Goal: Find specific page/section: Find specific page/section

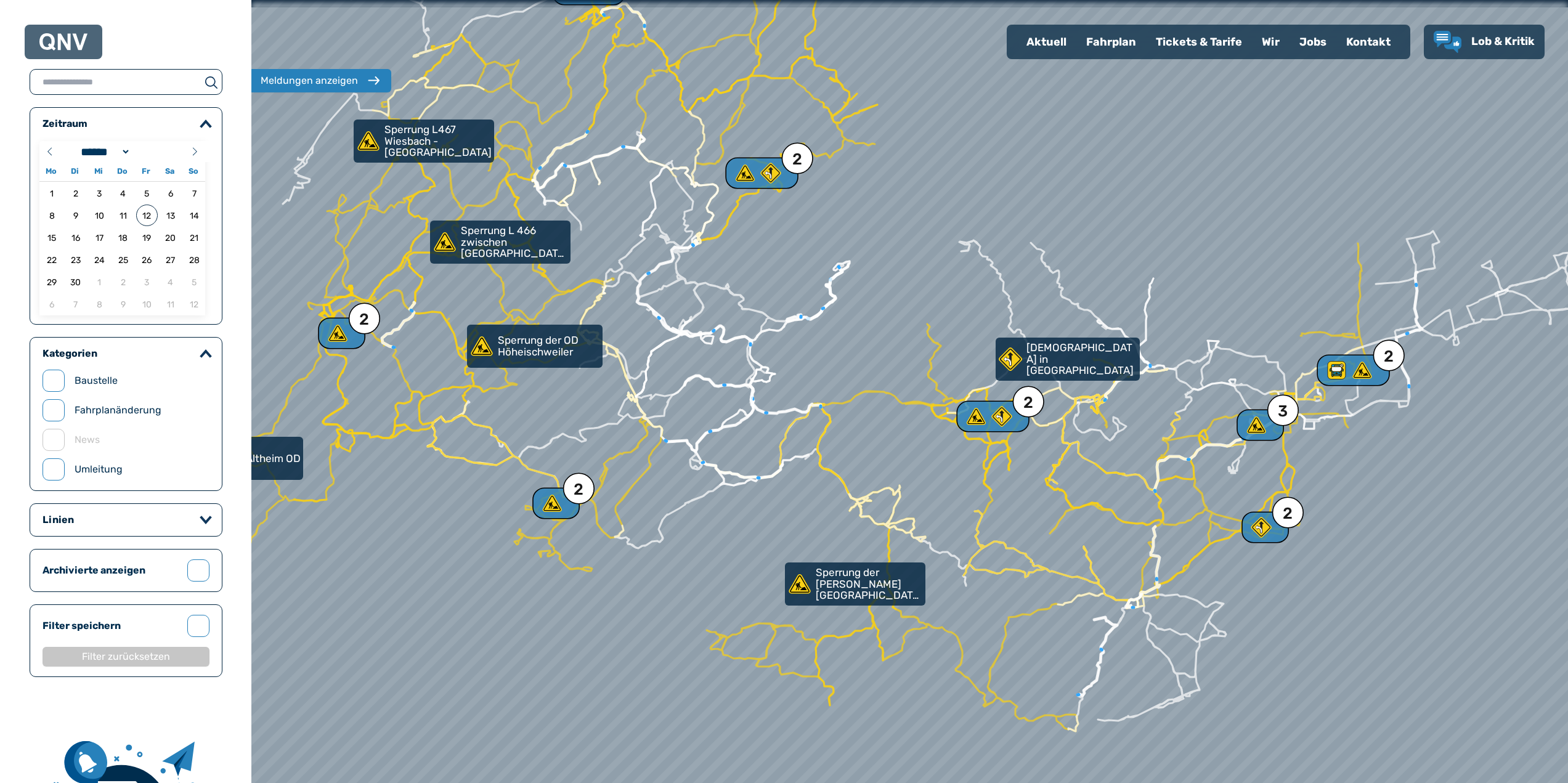
select select "*"
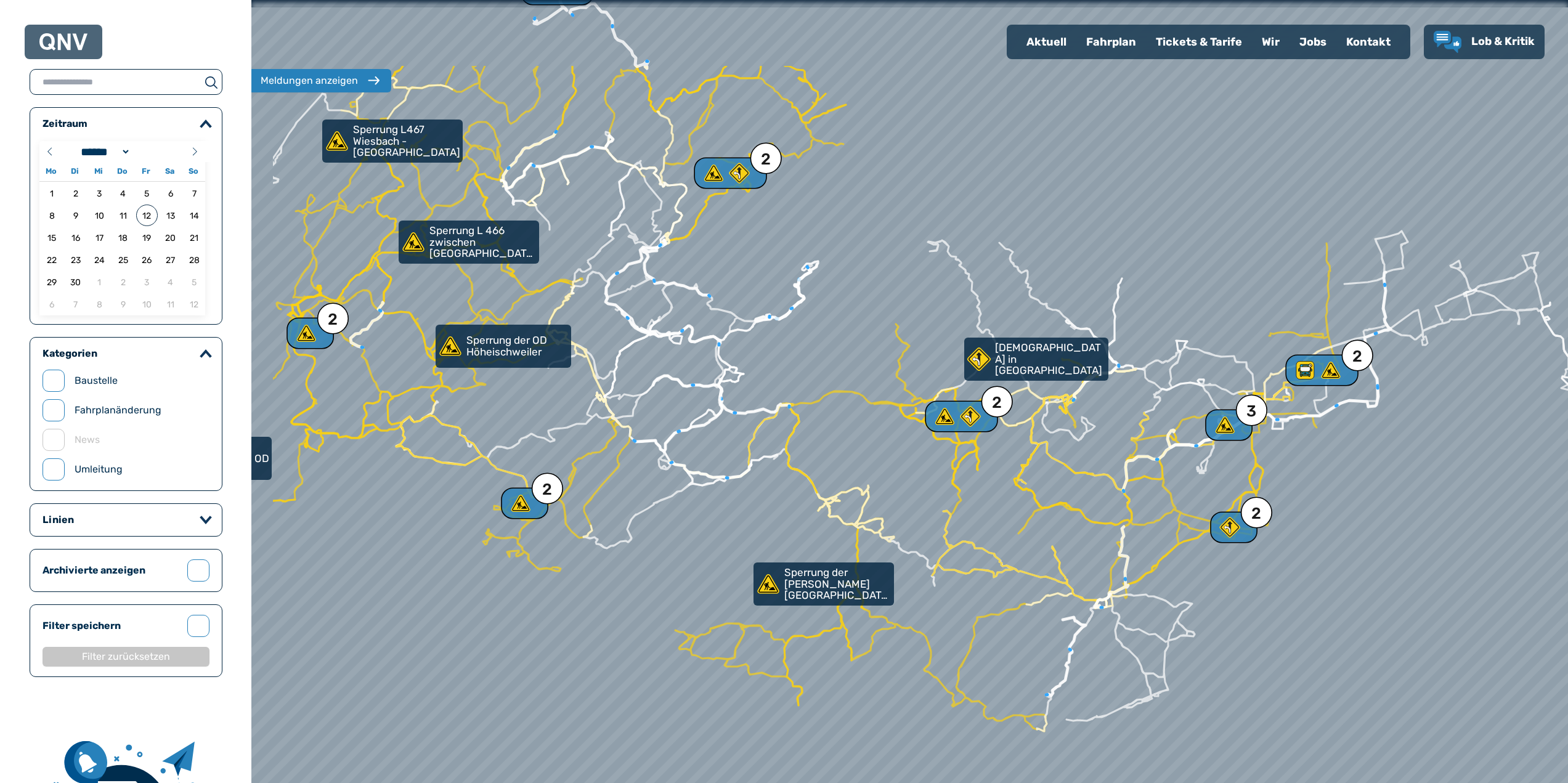
drag, startPoint x: 759, startPoint y: 274, endPoint x: 872, endPoint y: 355, distance: 139.0
click at [872, 355] on div at bounding box center [917, 397] width 1580 height 939
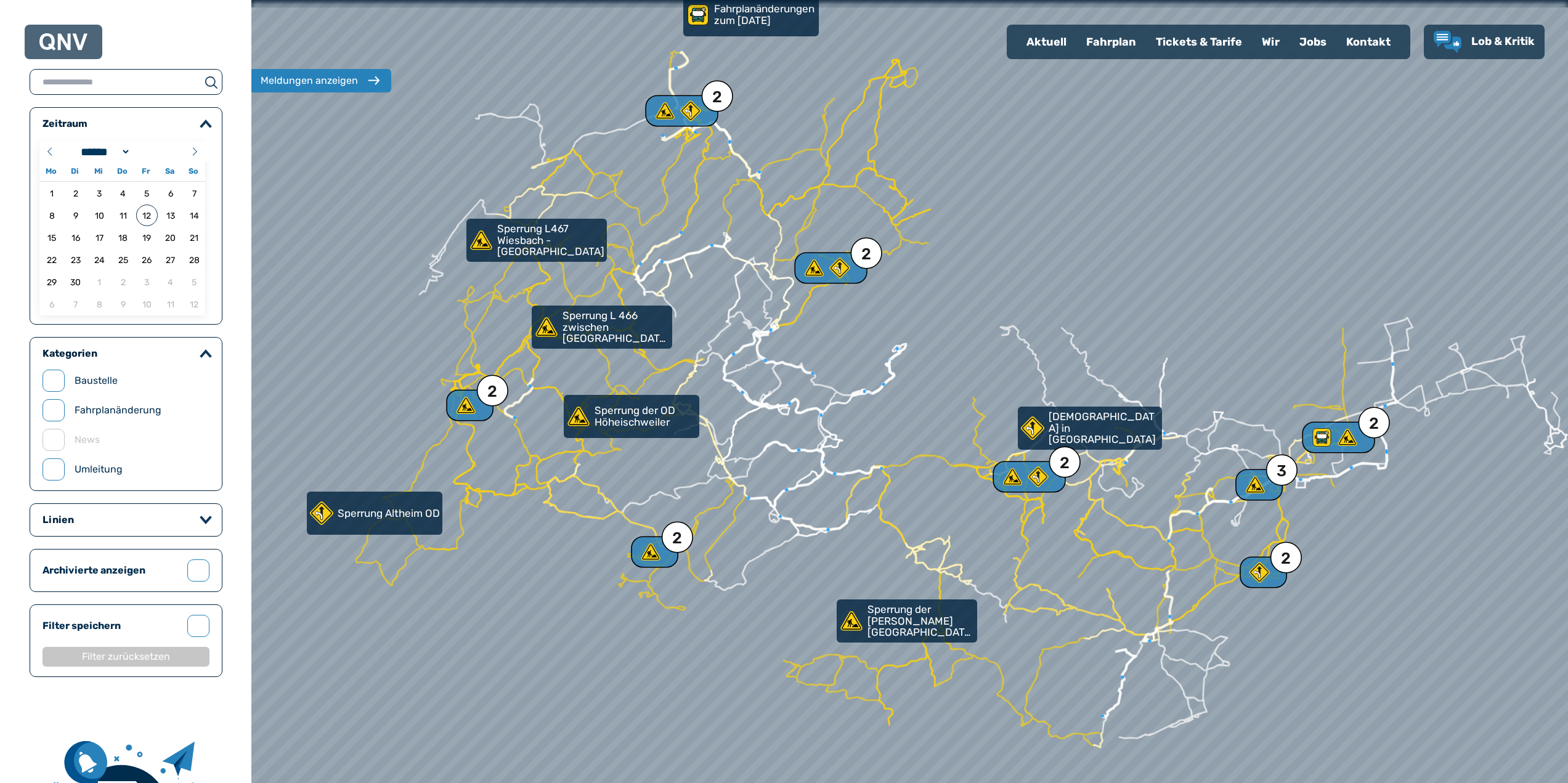
click at [1130, 47] on div "Fahrplan" at bounding box center [1111, 41] width 70 height 32
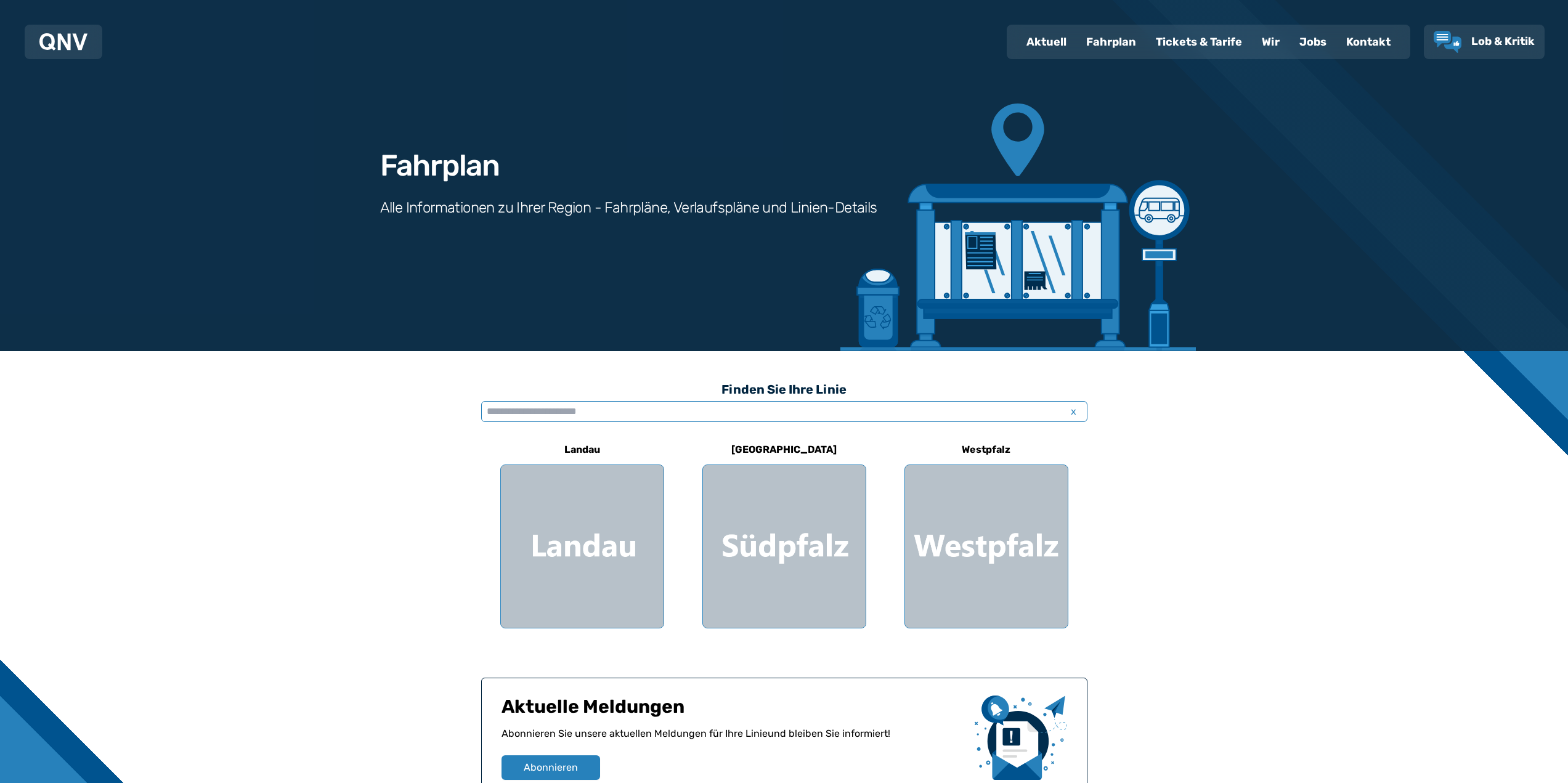
click at [691, 411] on input "text" at bounding box center [784, 411] width 606 height 21
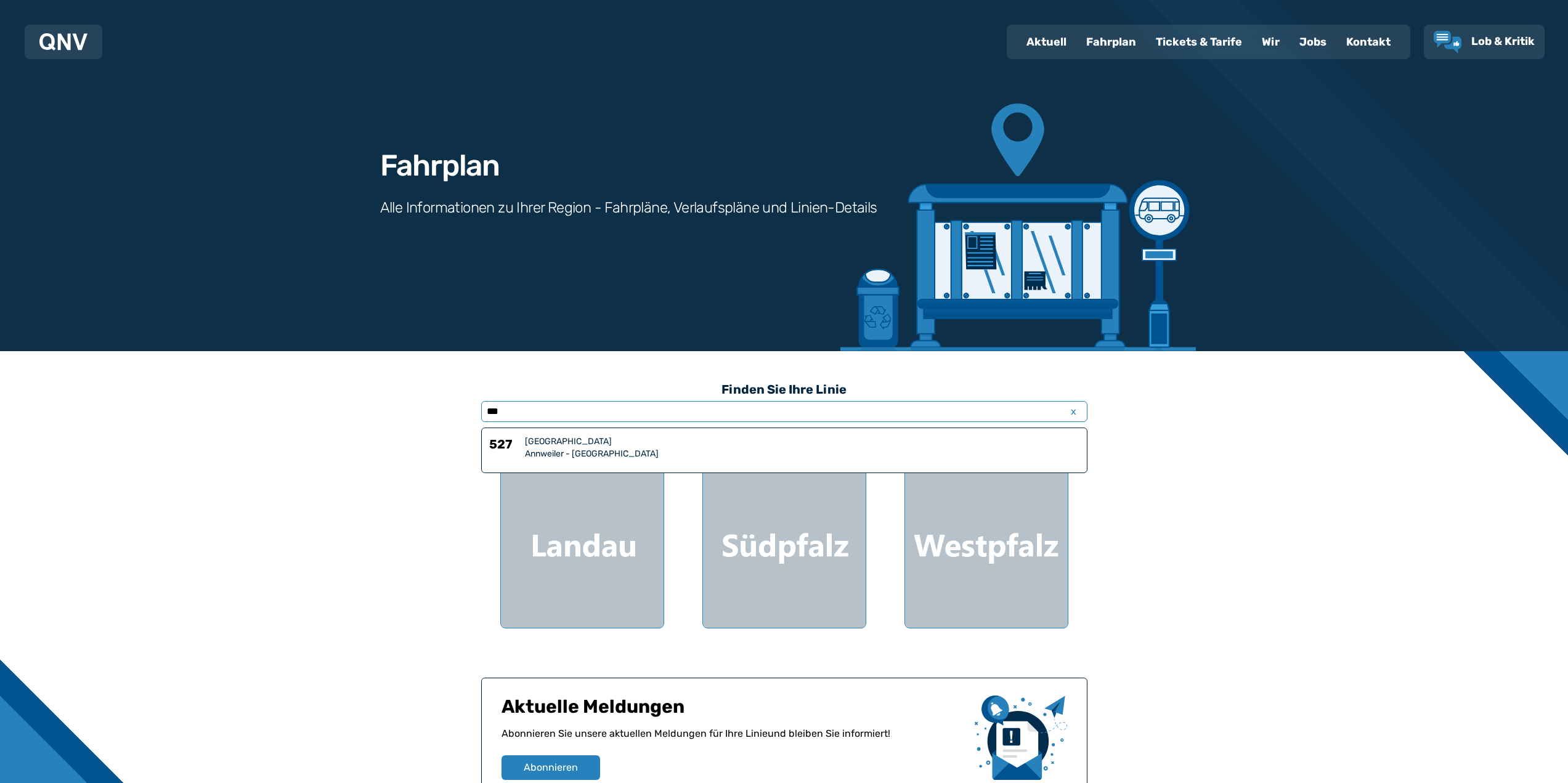
type input "***"
click at [669, 453] on div "Annweiler - [GEOGRAPHIC_DATA]" at bounding box center [802, 453] width 554 height 13
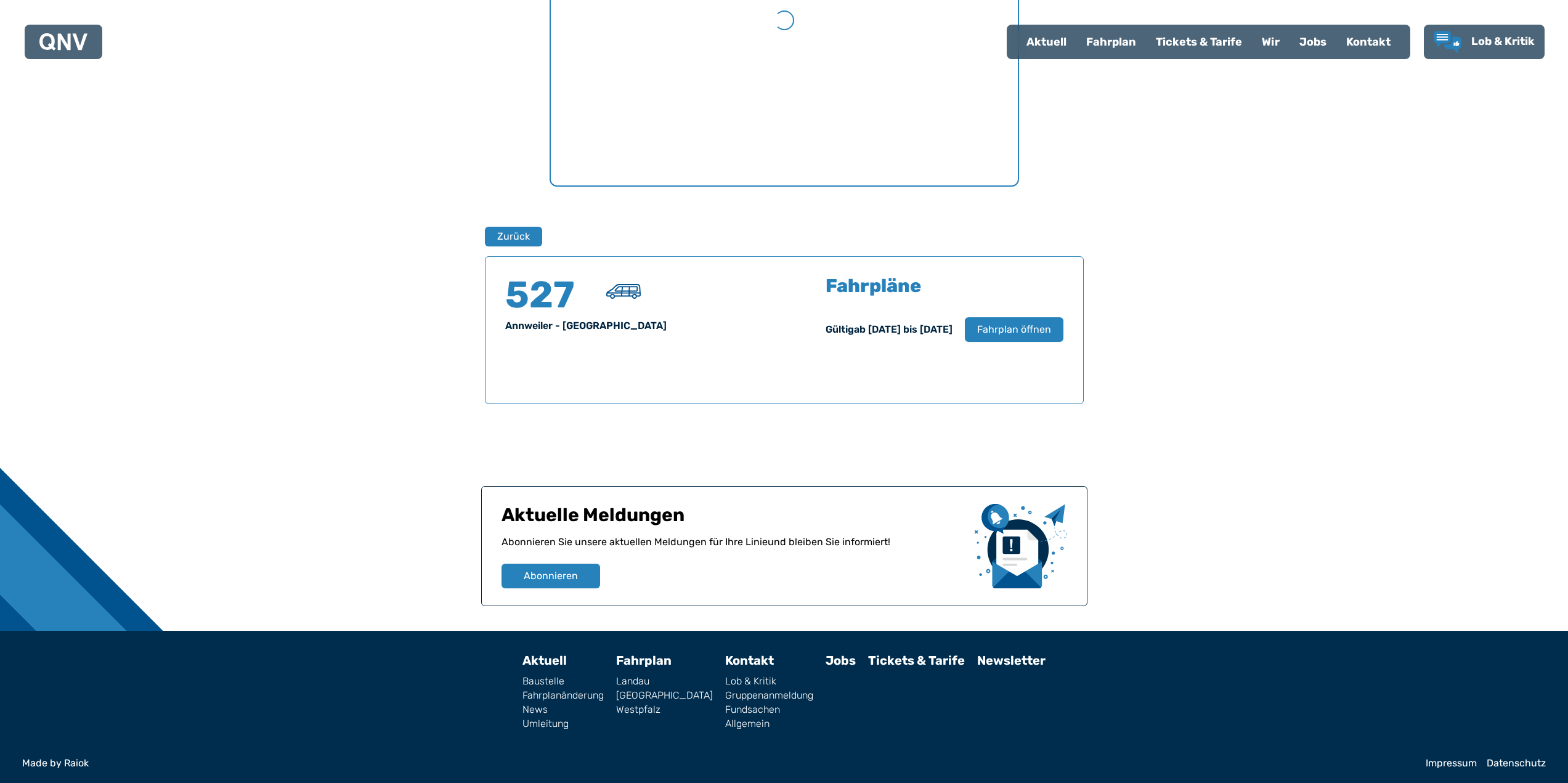
scroll to position [621, 0]
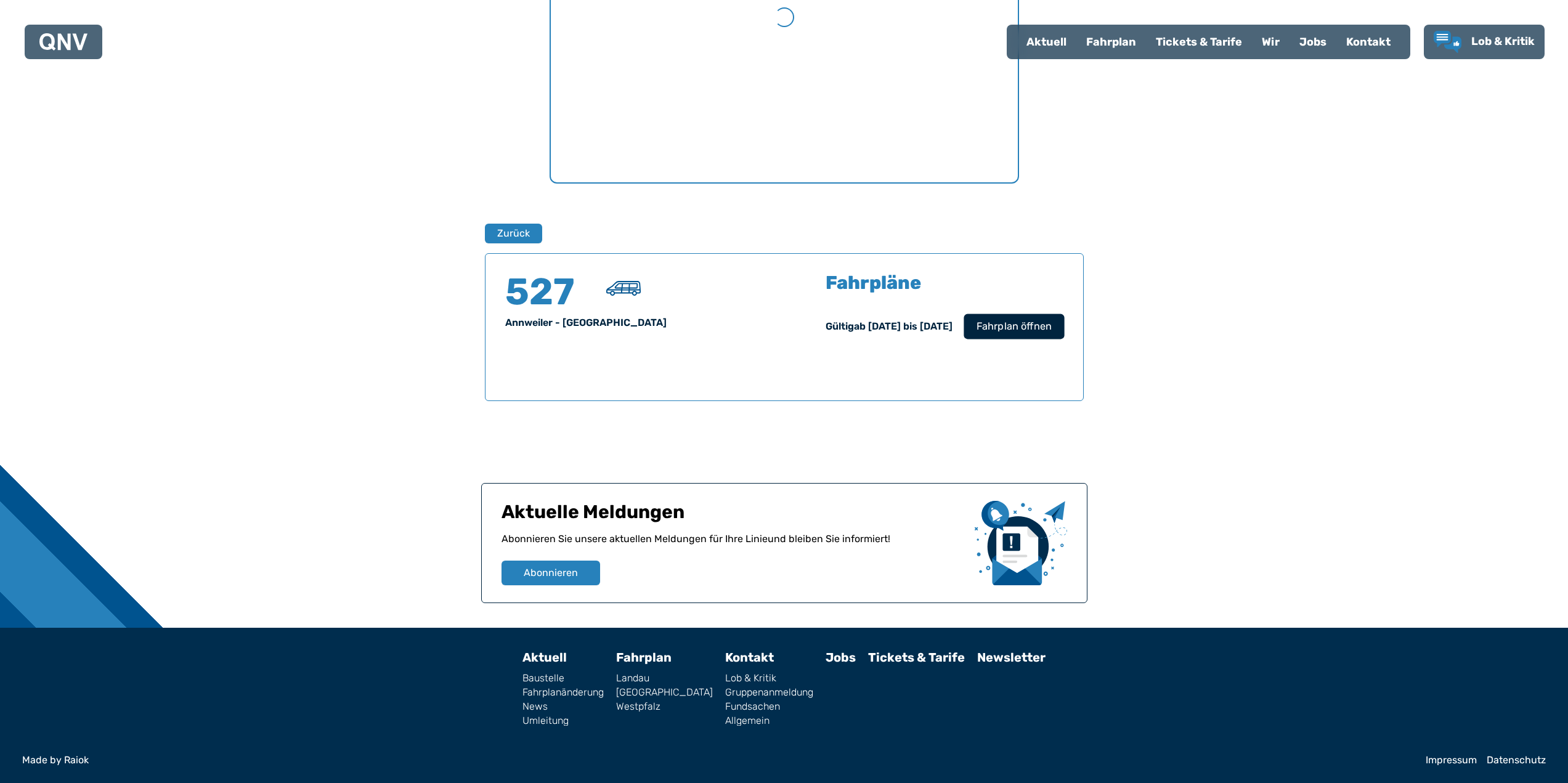
click at [1048, 322] on span "Fahrplan öffnen" at bounding box center [1014, 326] width 75 height 14
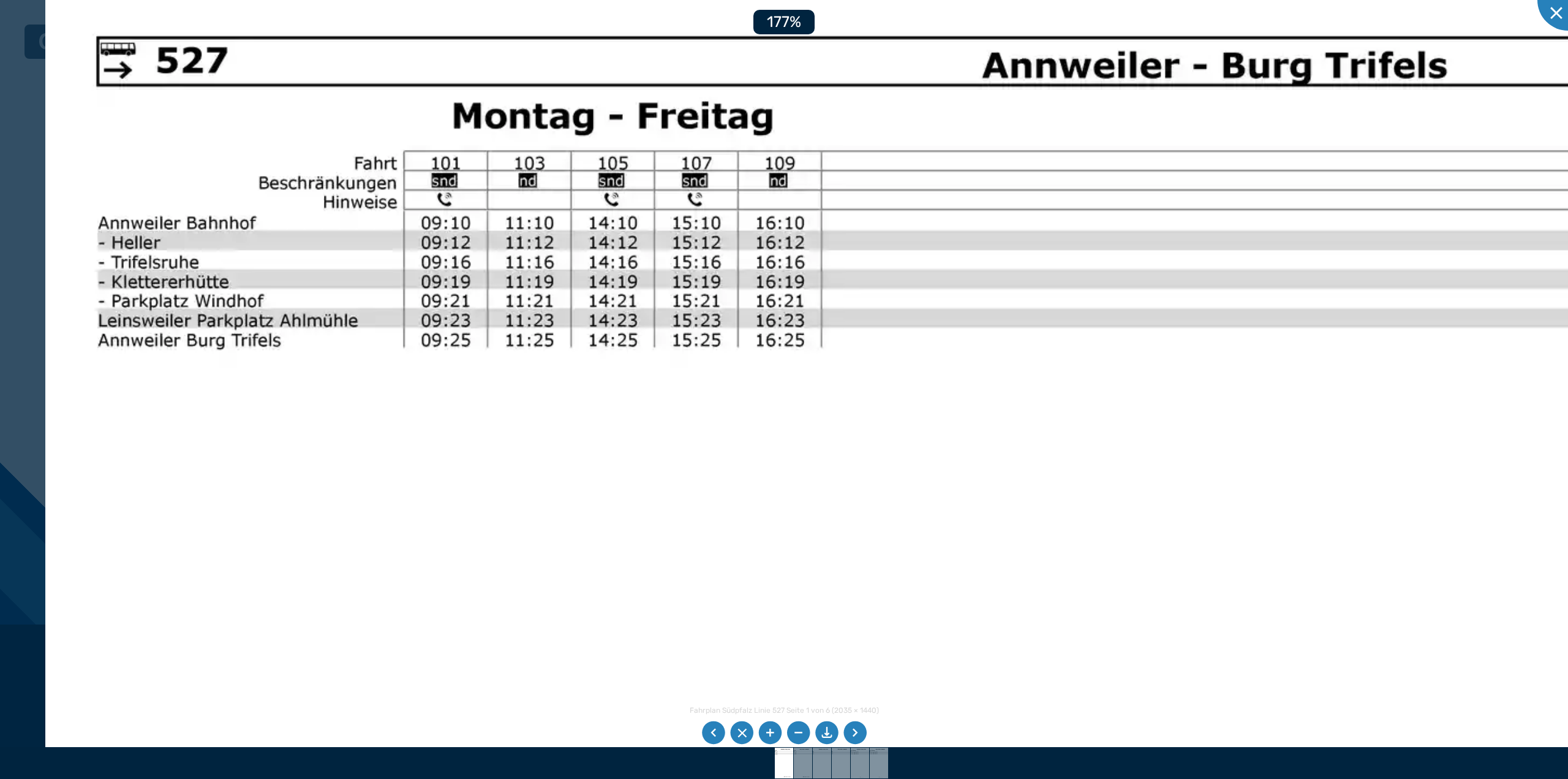
click at [529, 183] on img at bounding box center [1149, 767] width 2208 height 1563
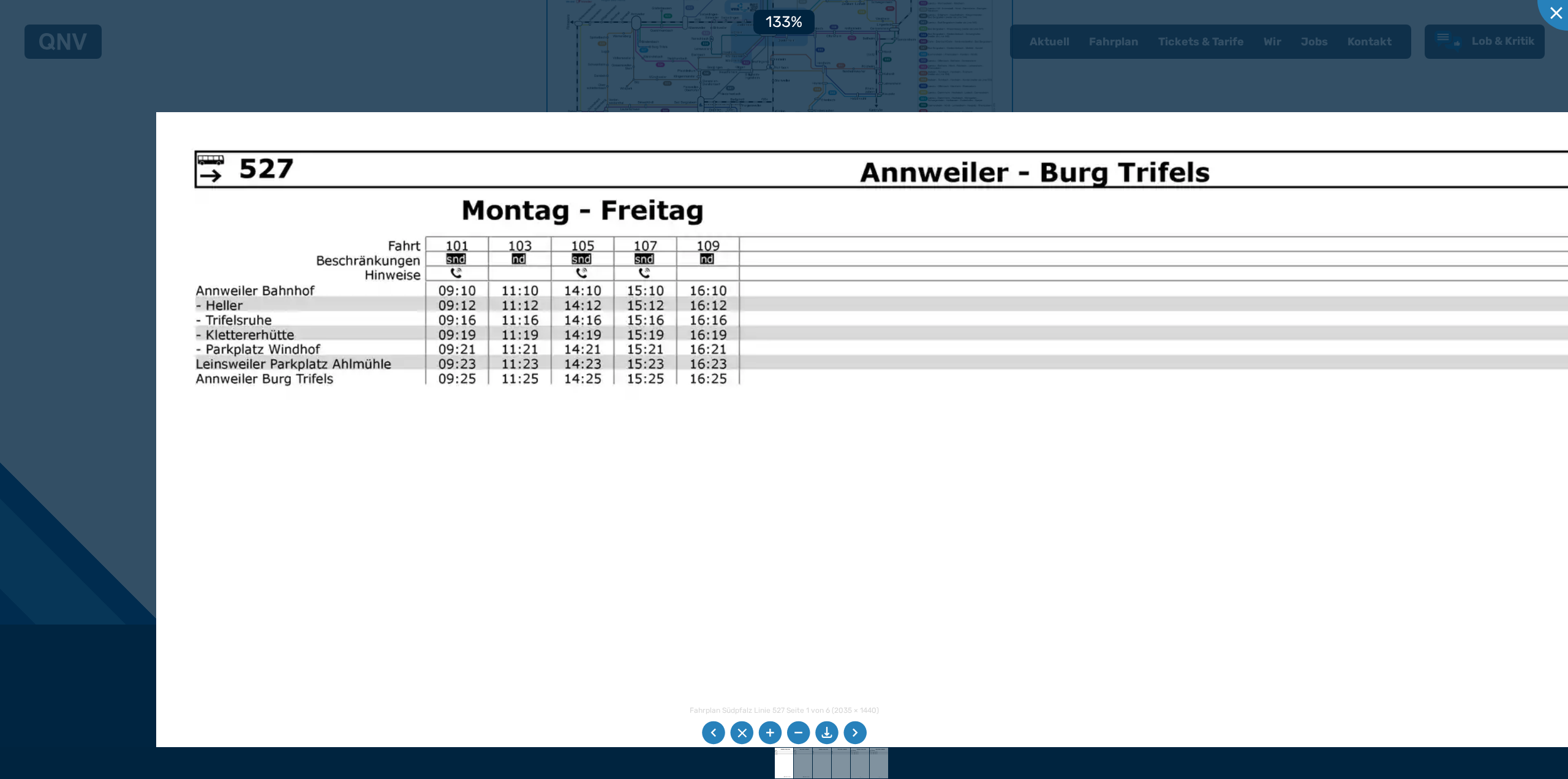
click at [511, 310] on img at bounding box center [986, 699] width 1660 height 1174
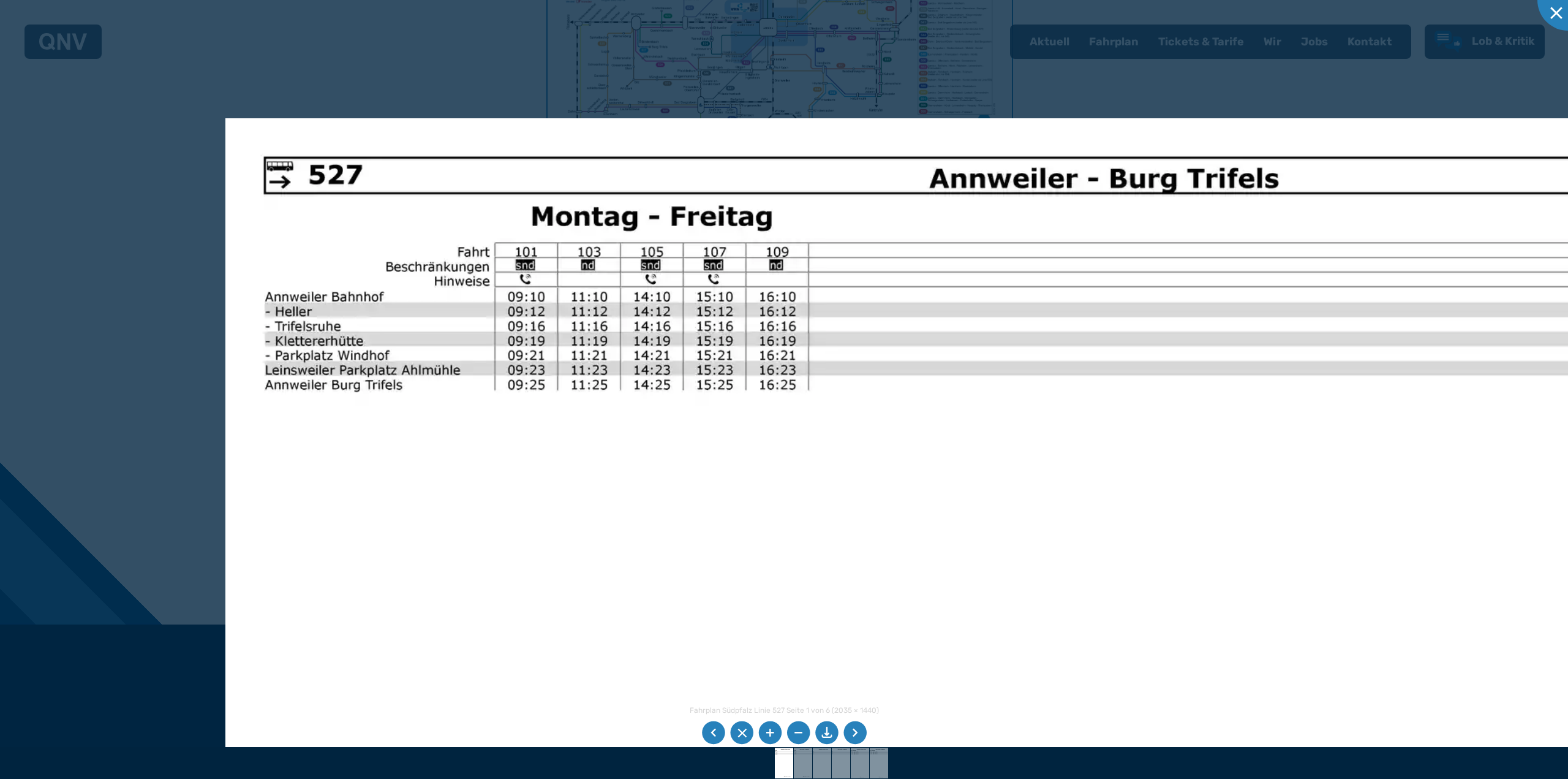
click at [437, 62] on div at bounding box center [784, 390] width 1568 height 779
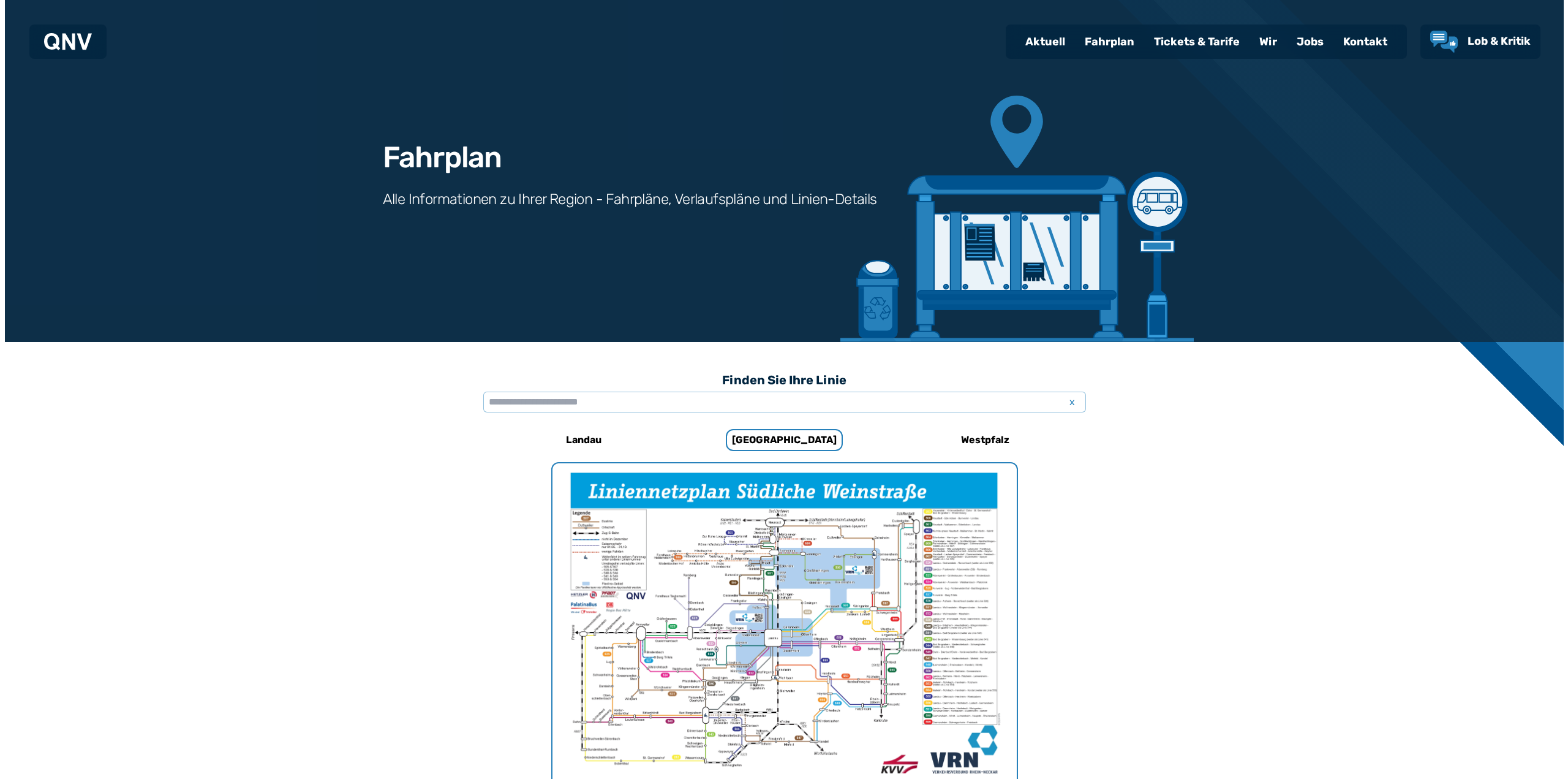
scroll to position [0, 0]
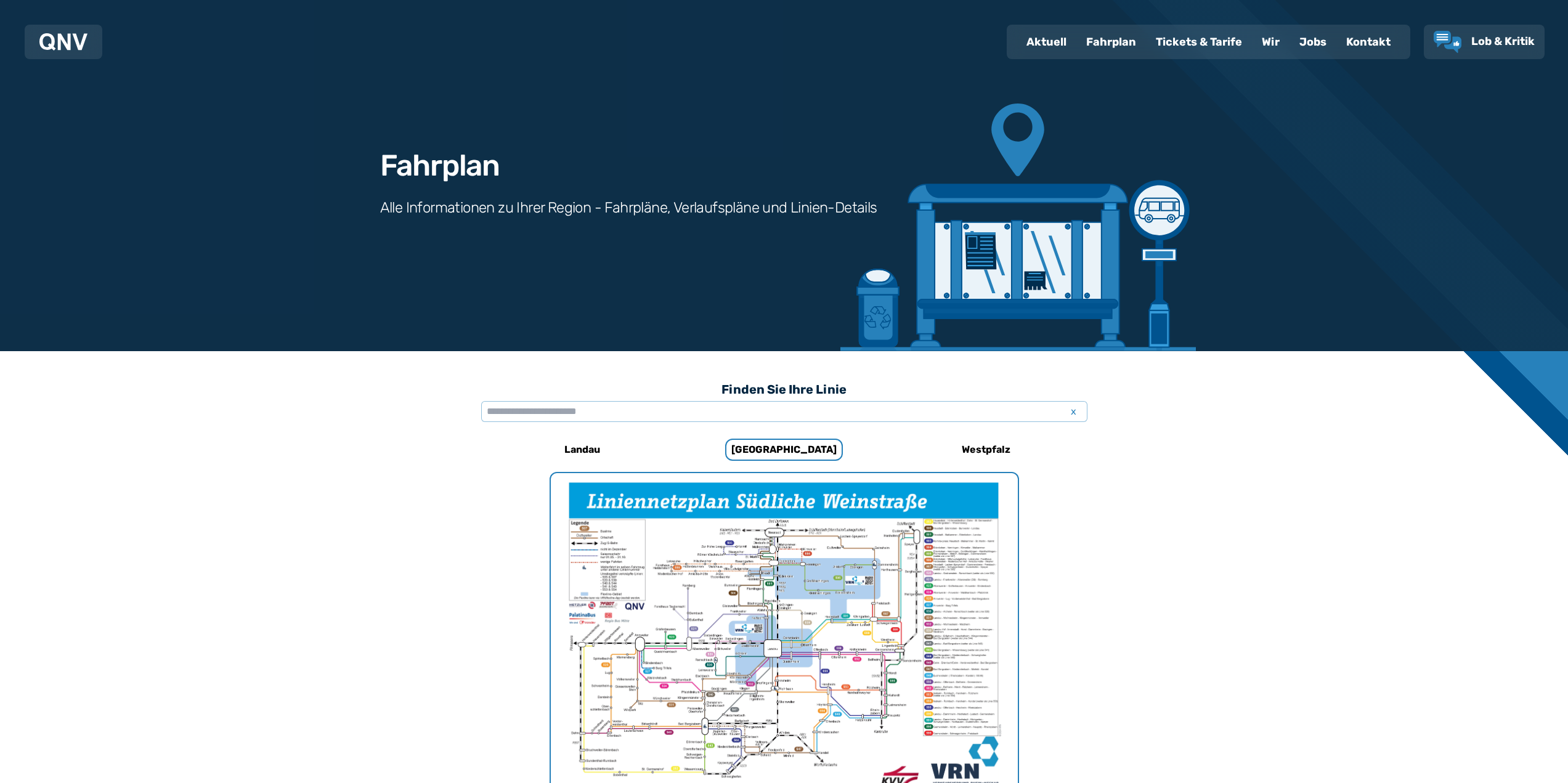
click at [680, 640] on img "1 von 1" at bounding box center [785, 638] width 467 height 330
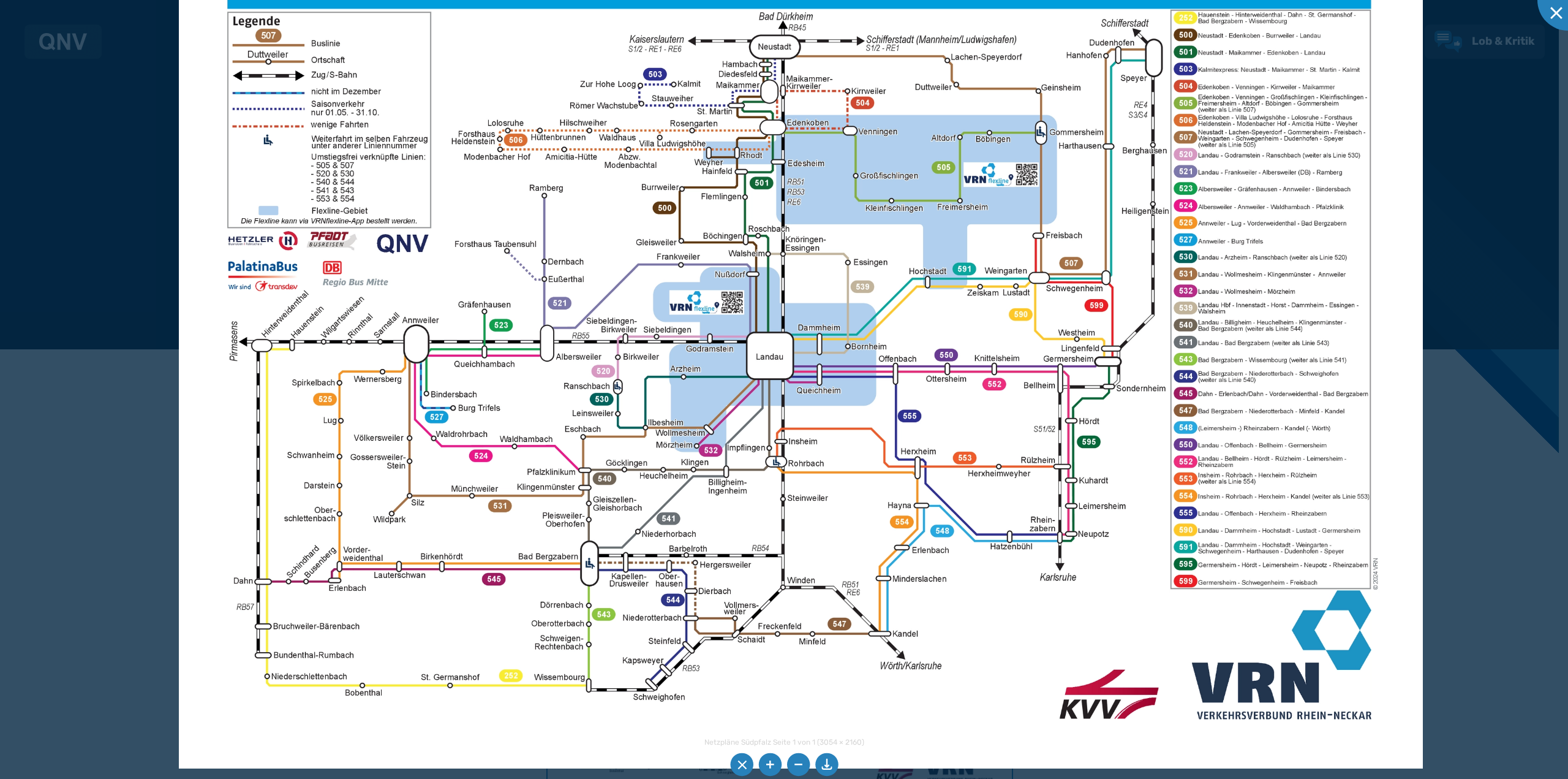
click at [141, 405] on div at bounding box center [784, 390] width 1568 height 779
